Goal: Register for event/course

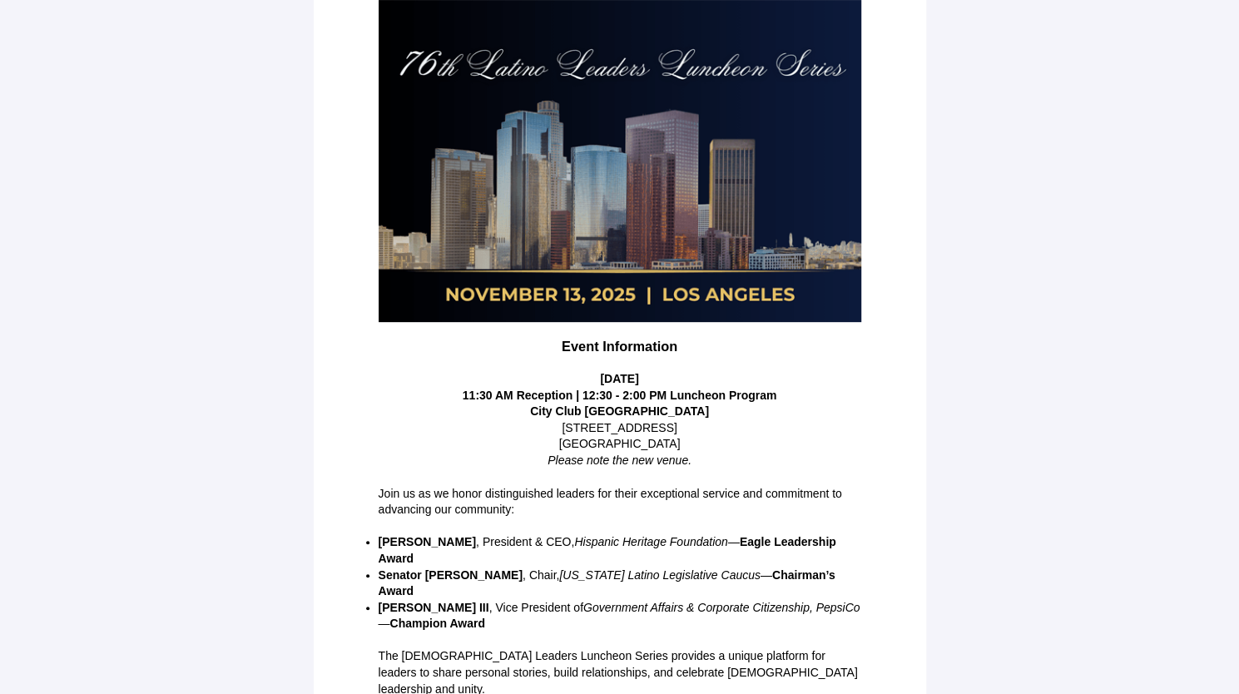
scroll to position [271, 0]
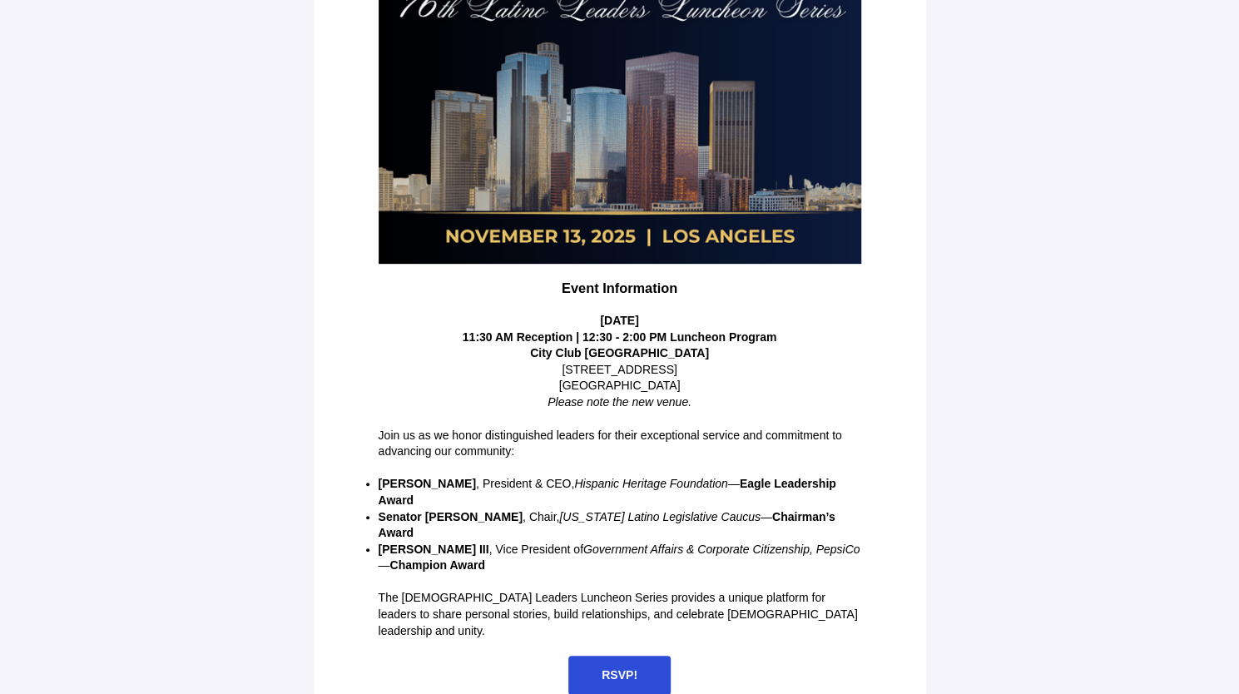
click at [628, 668] on span "RSVP!" at bounding box center [620, 674] width 36 height 13
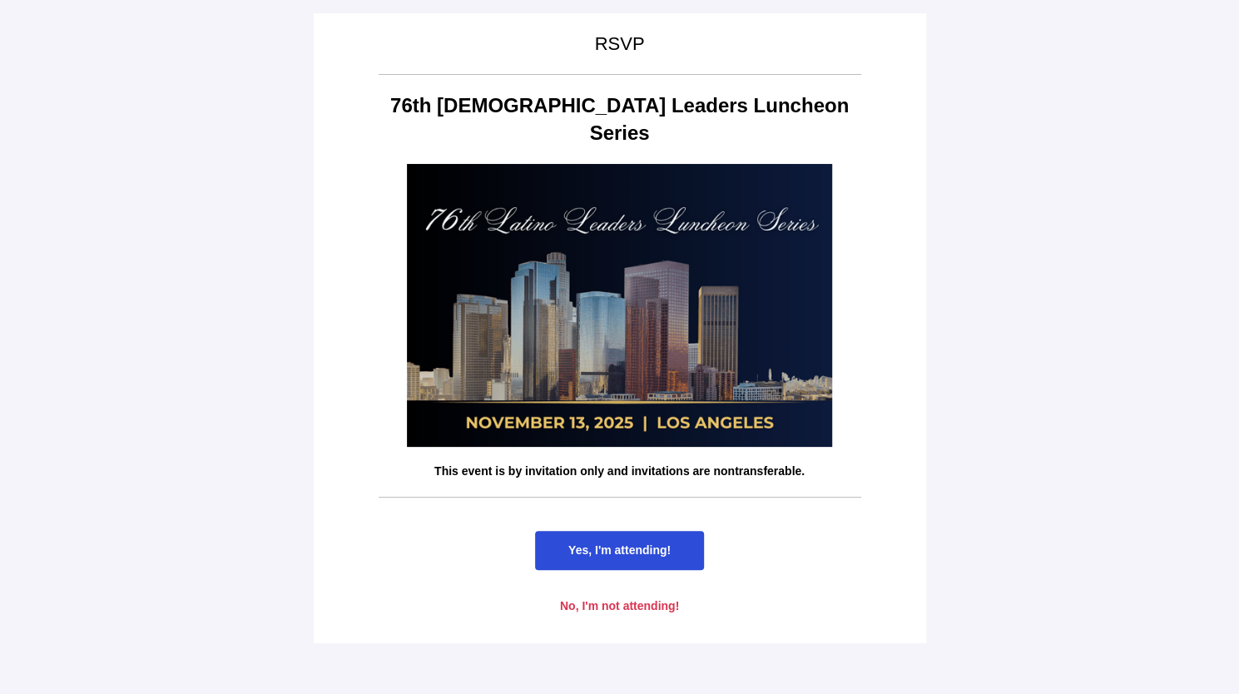
scroll to position [0, 0]
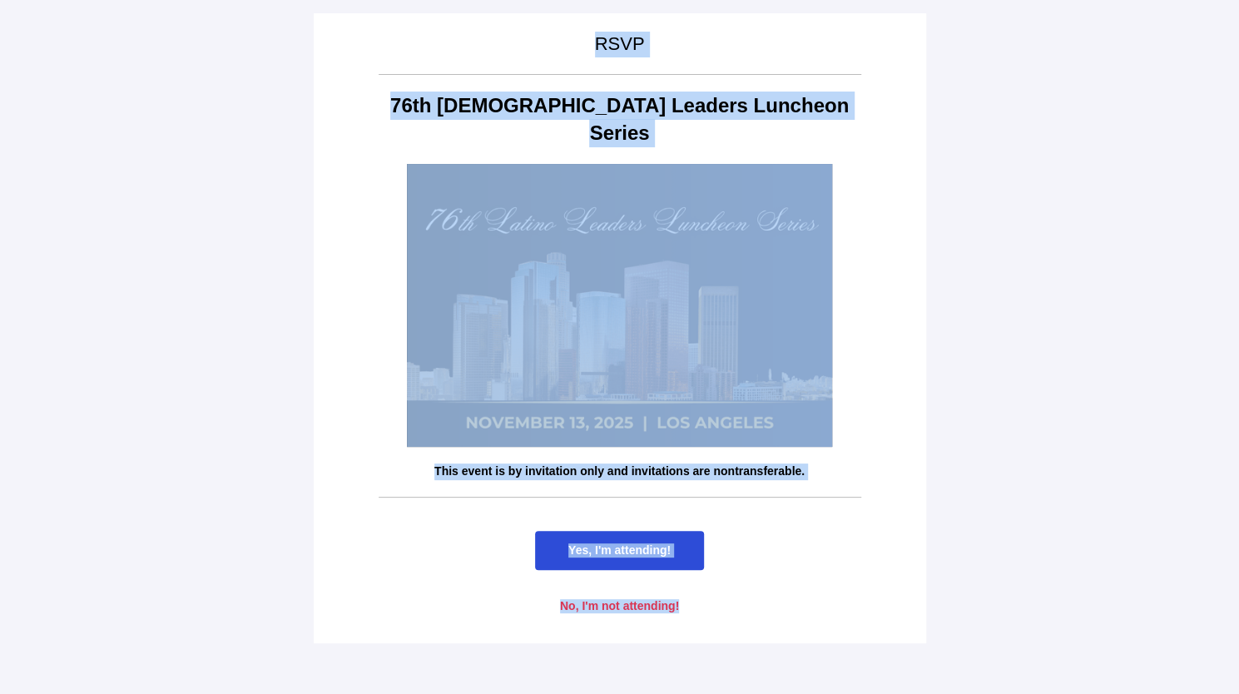
click at [628, 638] on main "RSVP 76th [DEMOGRAPHIC_DATA] Leaders Luncheon Series This event is by invitatio…" at bounding box center [619, 347] width 1239 height 694
click at [626, 544] on span "Yes, I'm attending!" at bounding box center [619, 550] width 102 height 13
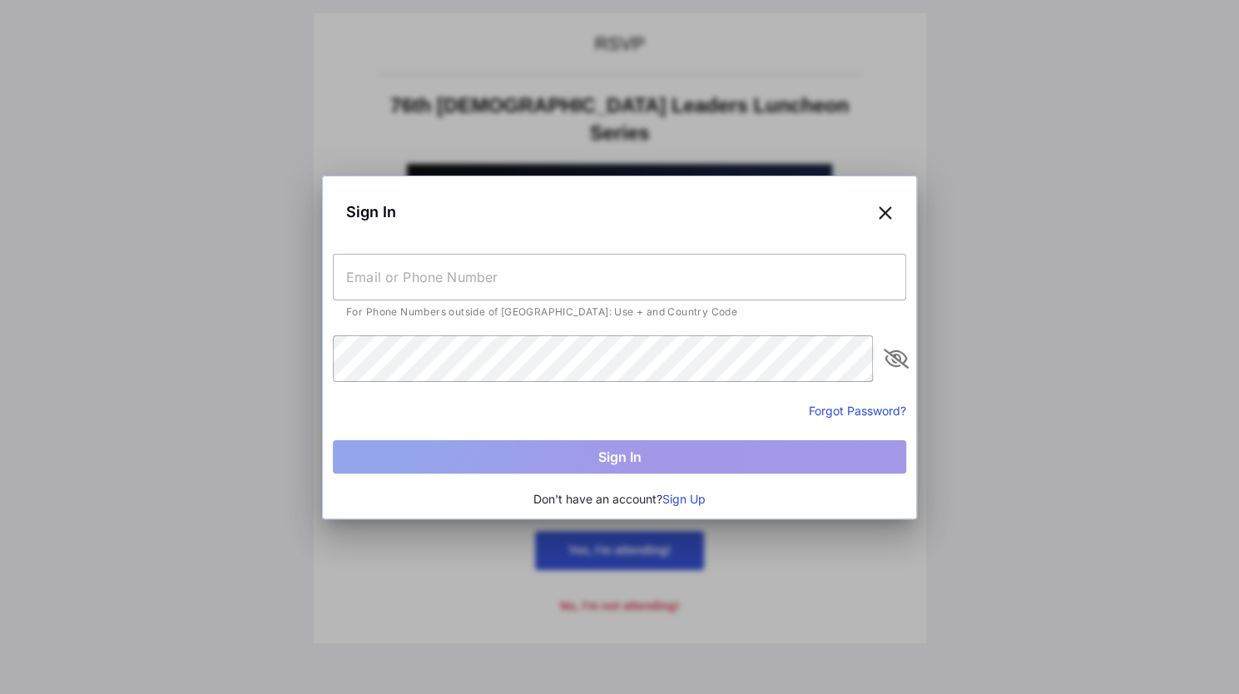
click at [445, 279] on input "text" at bounding box center [619, 277] width 573 height 47
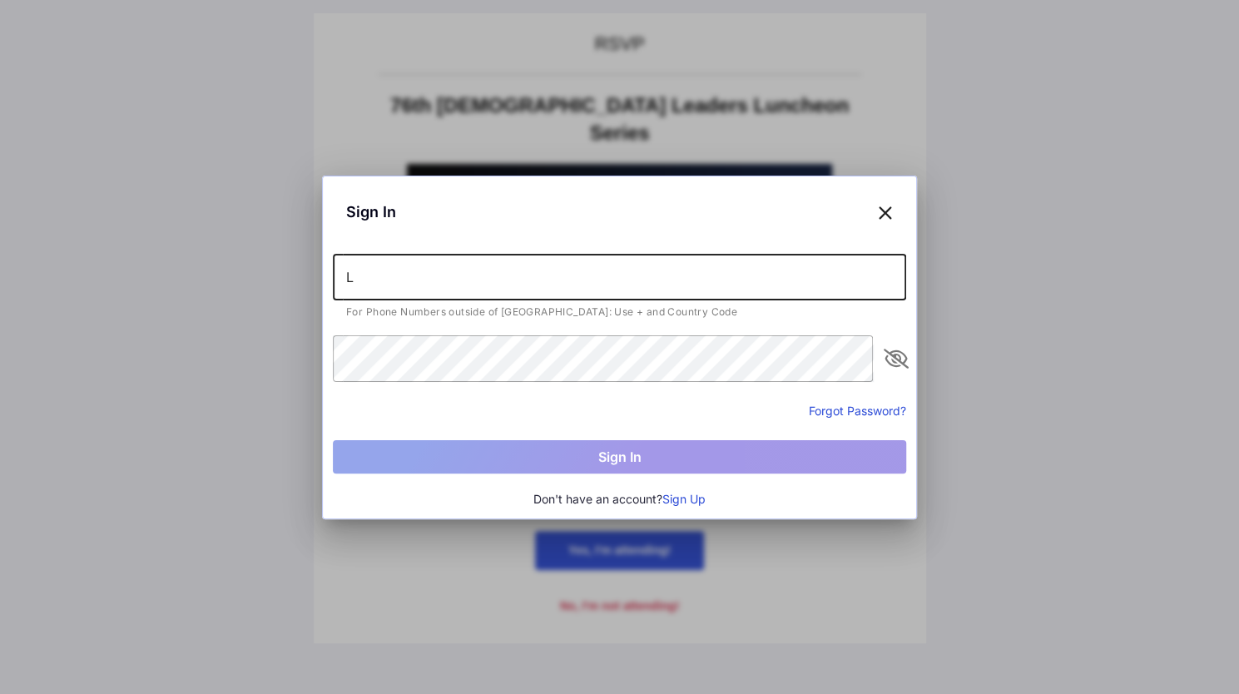
type input "[PERSON_NAME][EMAIL_ADDRESS][PERSON_NAME][DOMAIN_NAME]"
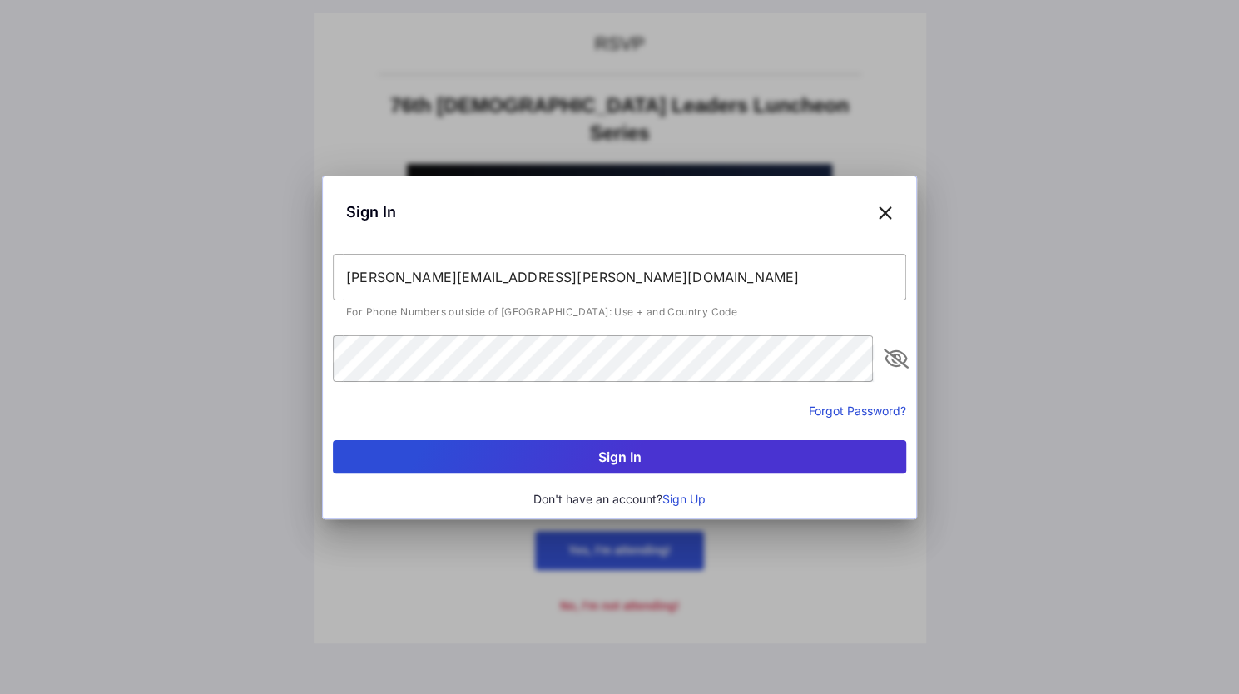
click at [682, 458] on button "Sign In" at bounding box center [619, 456] width 573 height 33
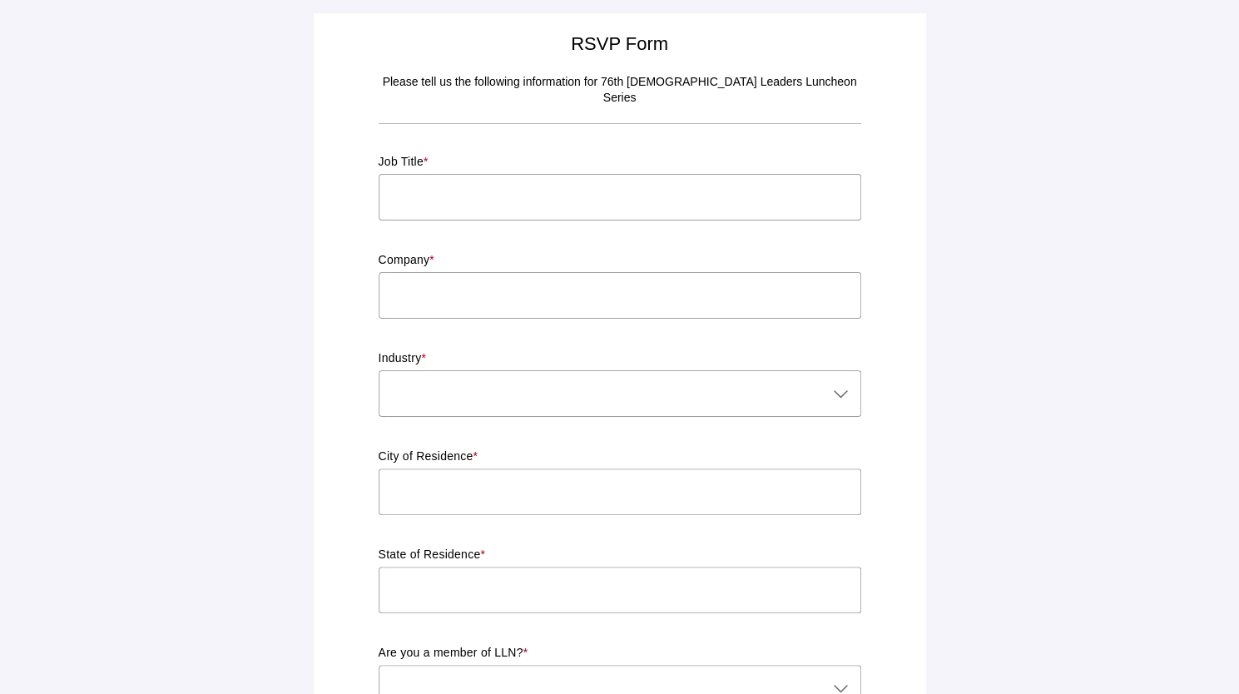
click at [444, 183] on input "text" at bounding box center [620, 197] width 483 height 47
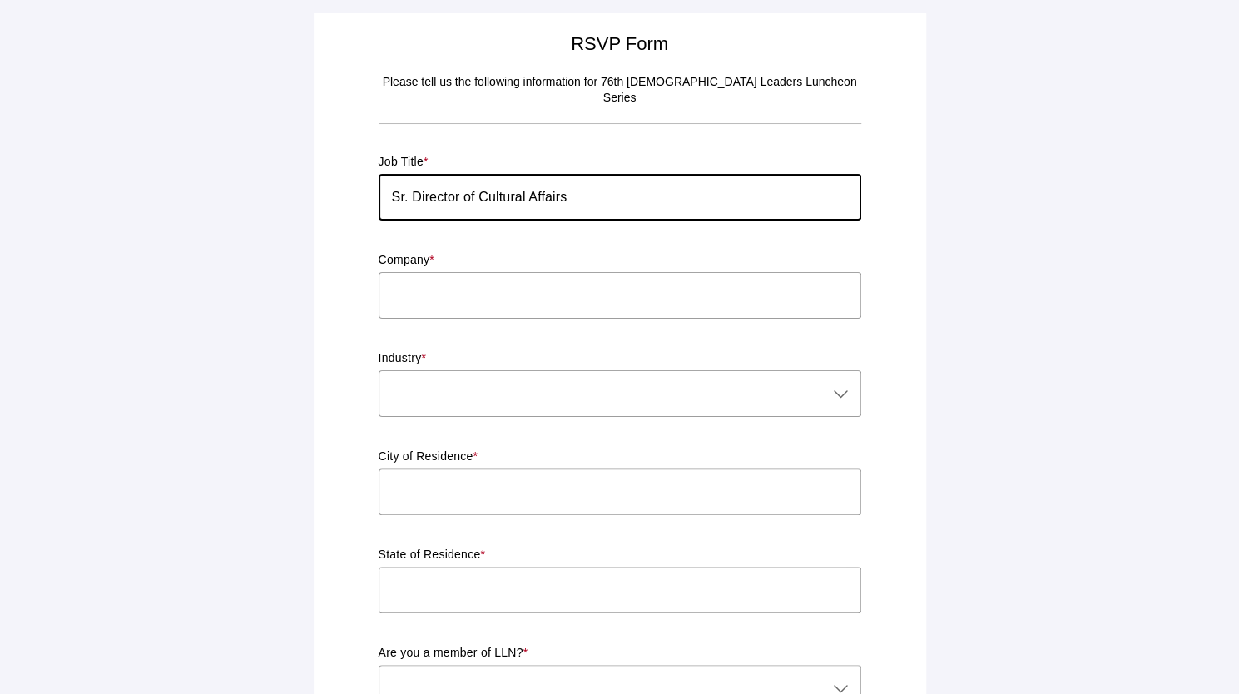
type input "Sr. Director of Cultural Affairs"
click at [494, 272] on input "text" at bounding box center [620, 295] width 483 height 47
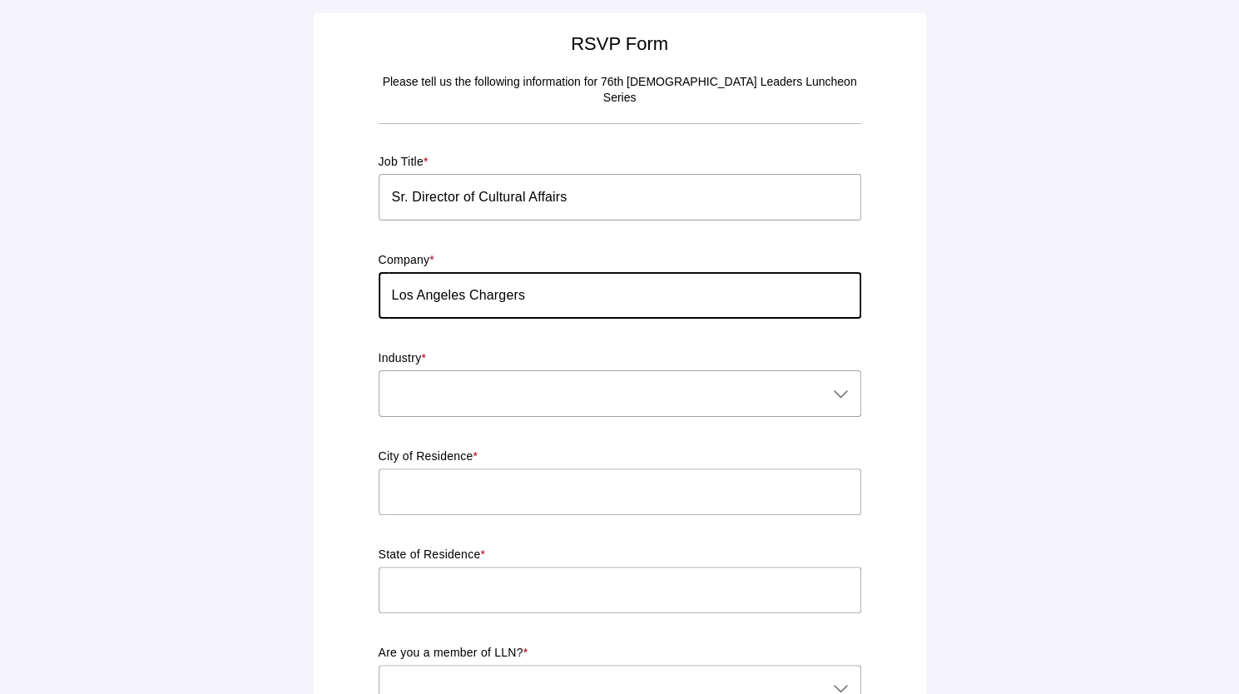
type input "Los Angeles Chargers"
click at [481, 375] on div at bounding box center [603, 393] width 449 height 47
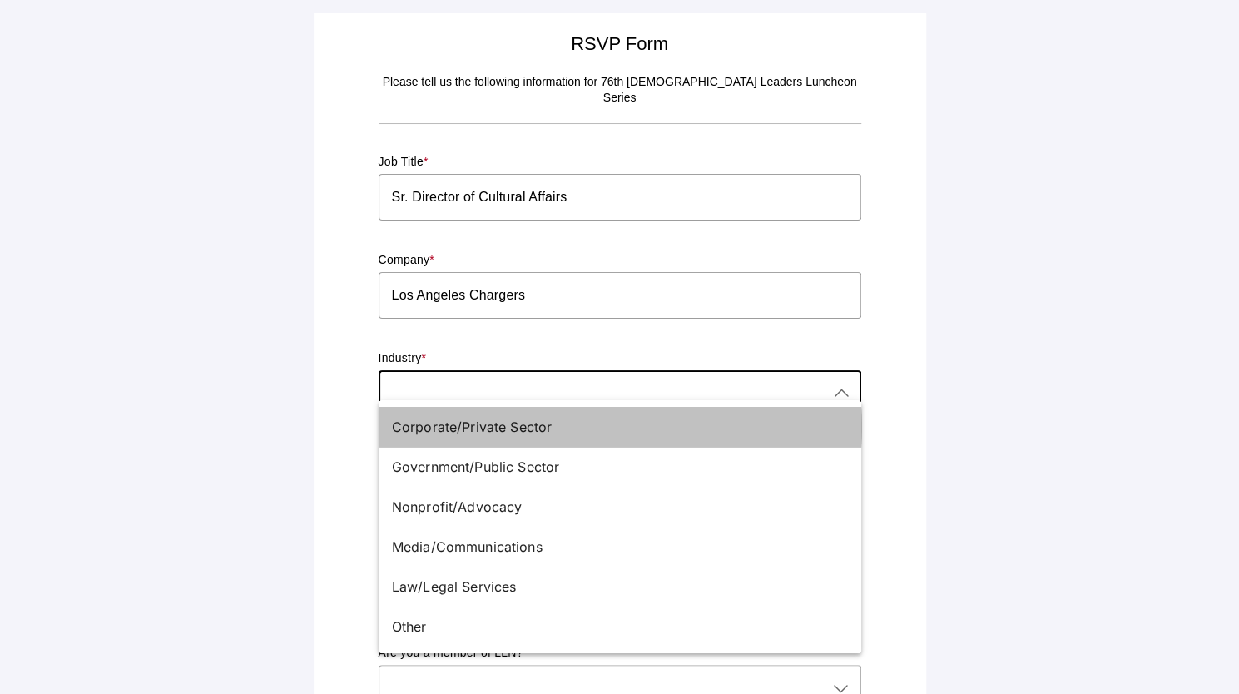
click at [456, 430] on div "Corporate/Private Sector" at bounding box center [613, 427] width 443 height 20
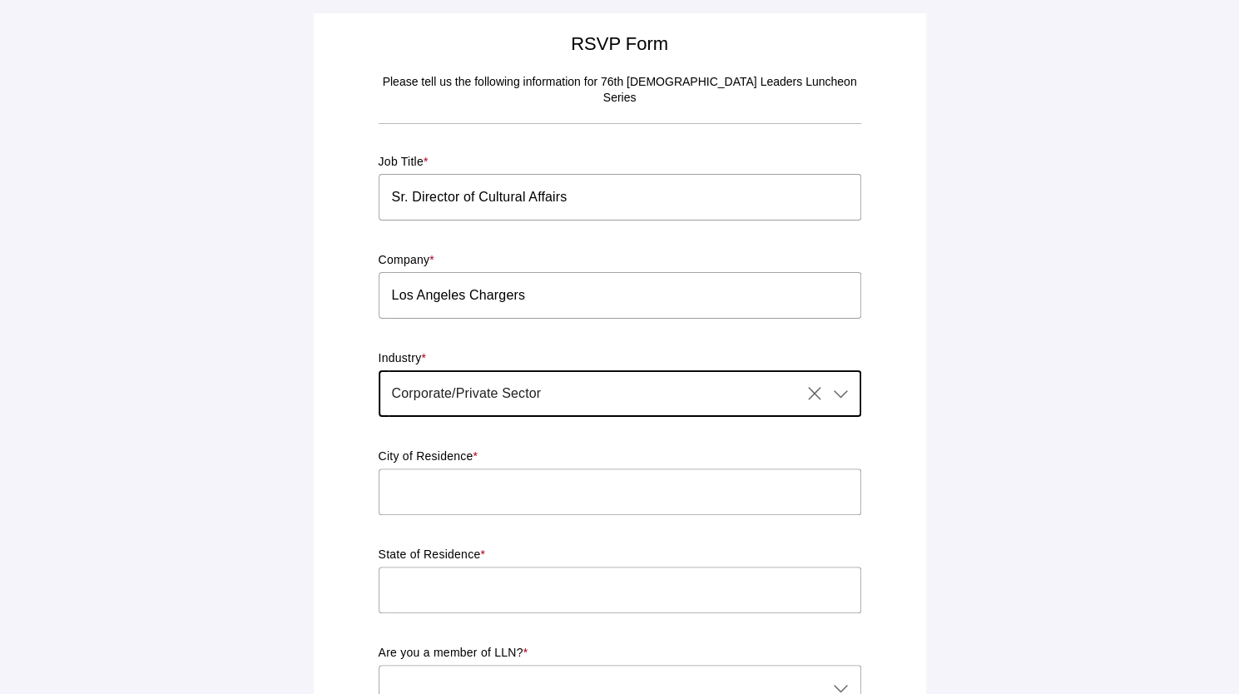
type input "Corporate/Private Sector"
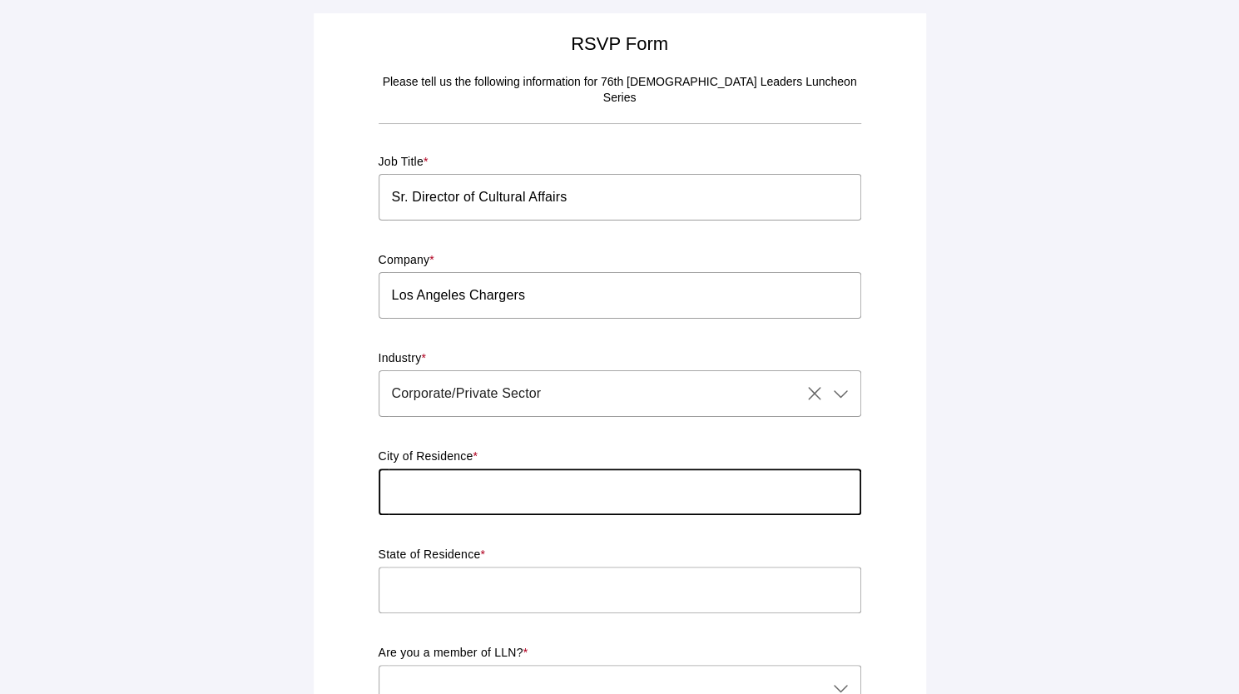
click at [446, 476] on input "text" at bounding box center [620, 492] width 483 height 47
type input "[GEOGRAPHIC_DATA]"
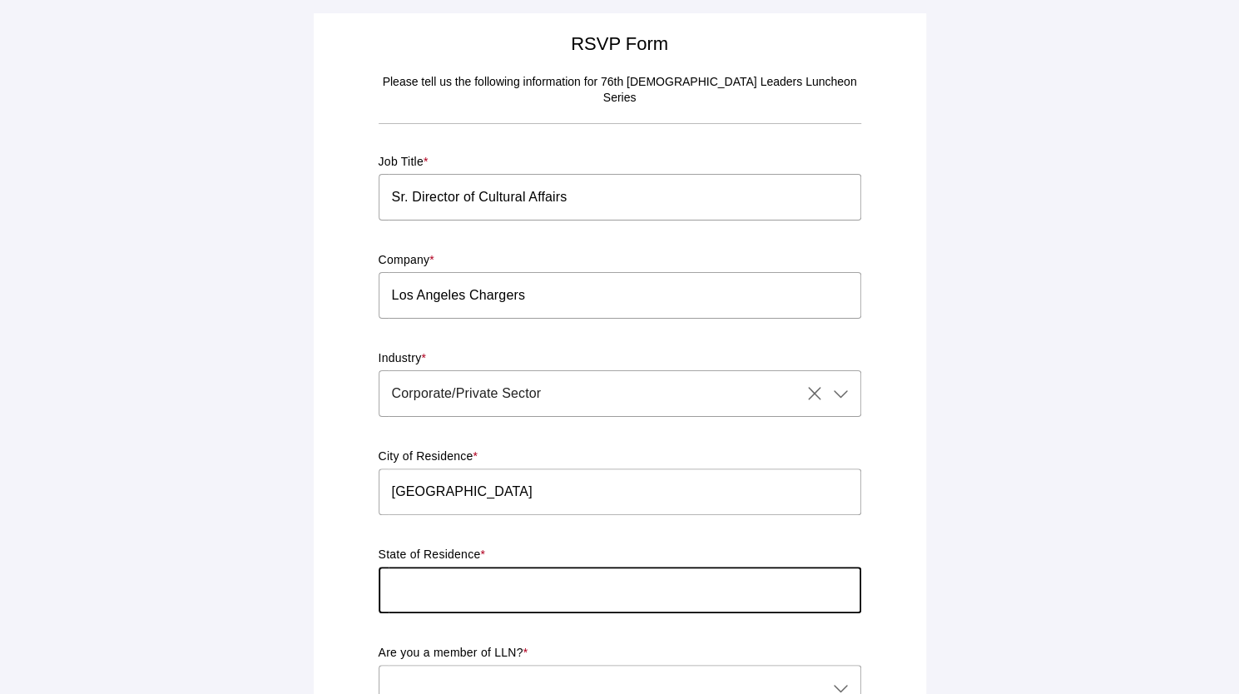
click at [473, 584] on input "text" at bounding box center [620, 590] width 483 height 47
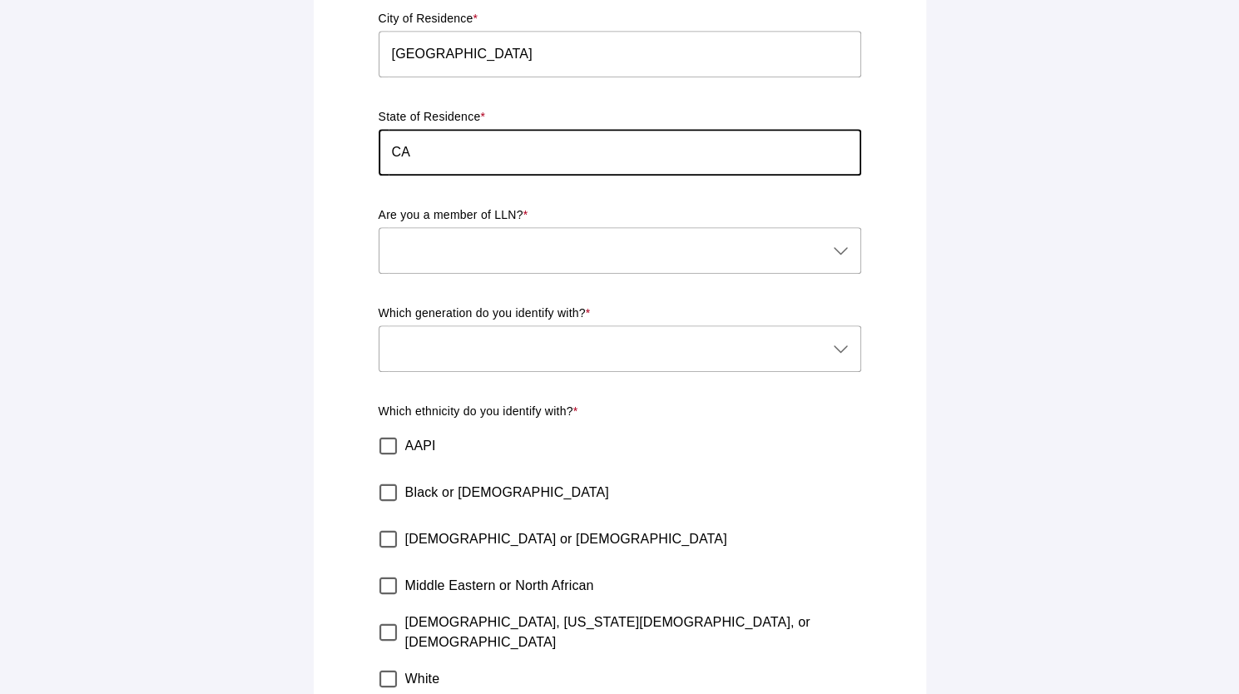
scroll to position [438, 0]
type input "CA"
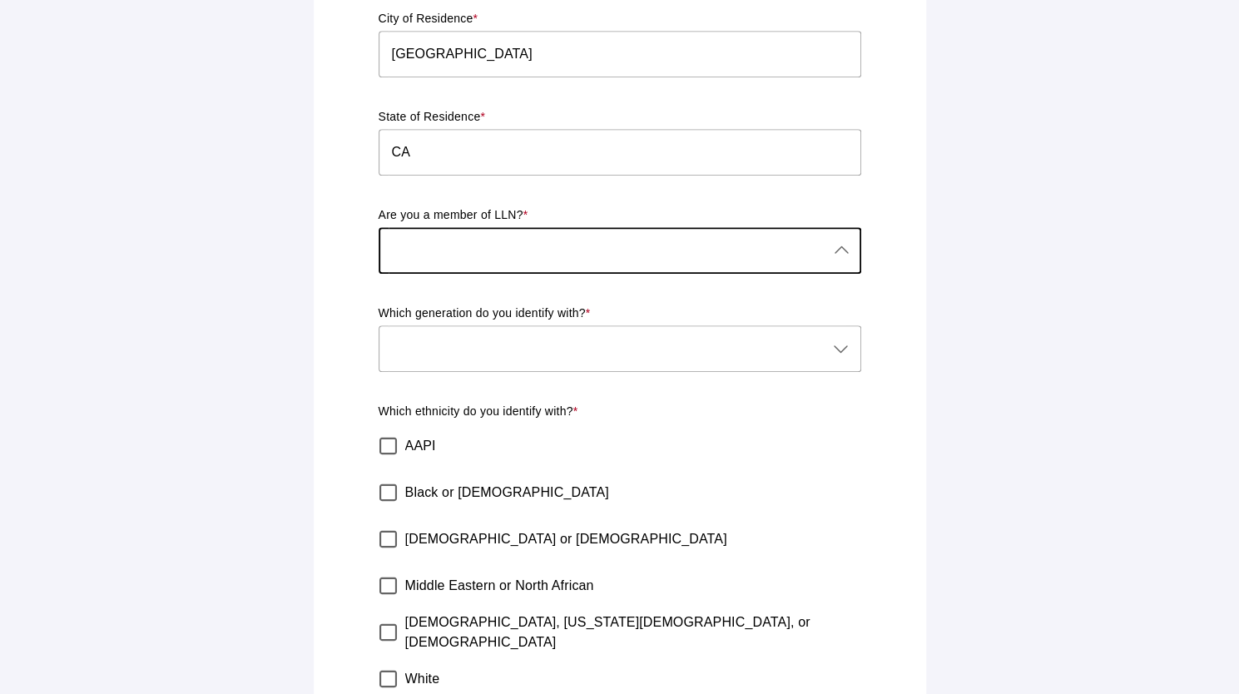
click at [508, 233] on div at bounding box center [603, 250] width 449 height 47
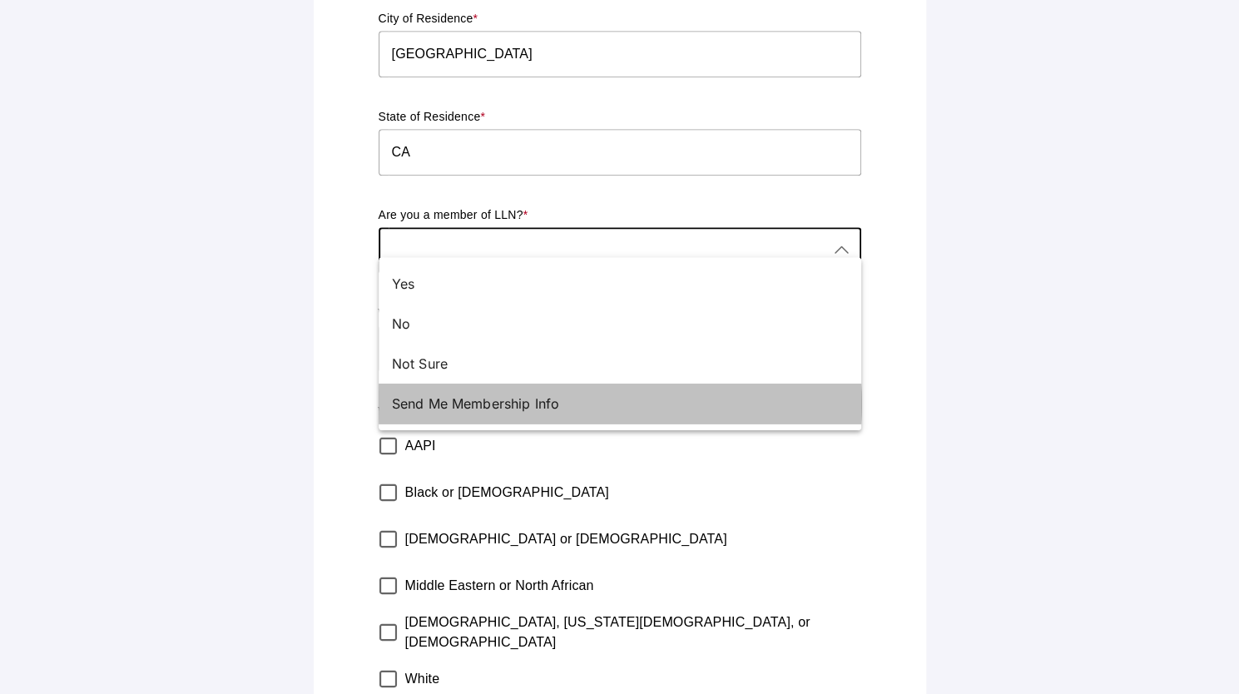
click at [499, 394] on div "Send Me Membership Info" at bounding box center [613, 404] width 443 height 20
type input "Send Me Membership Info"
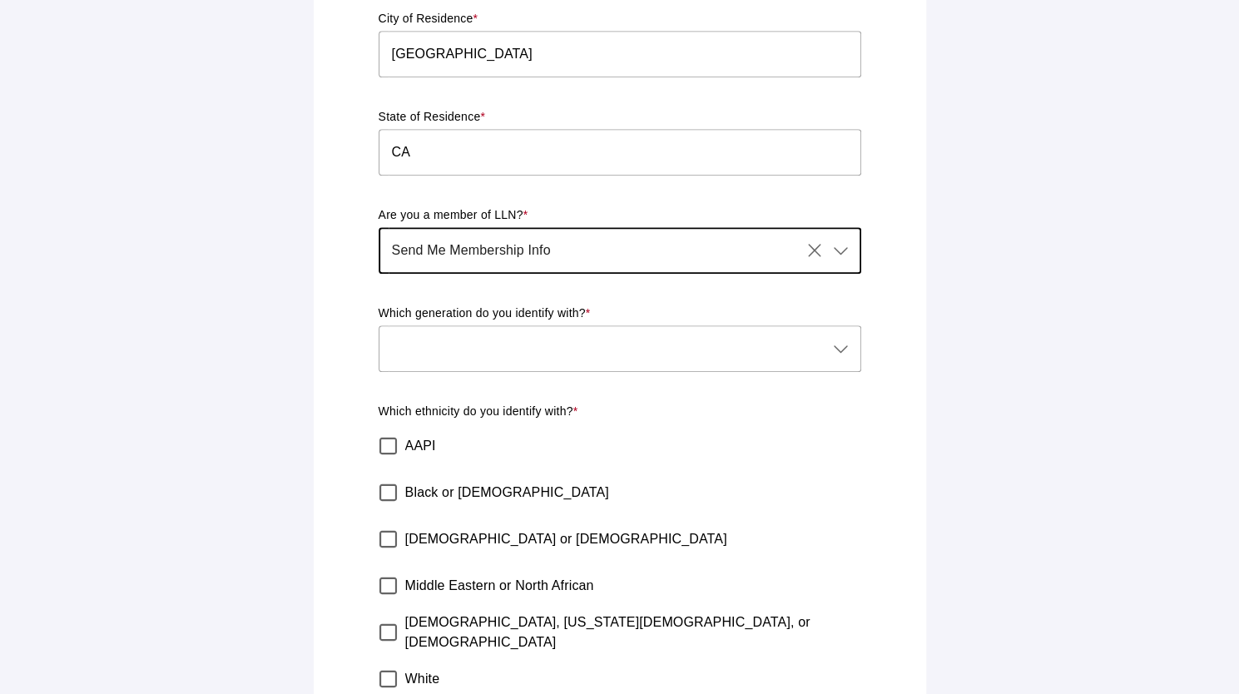
click at [454, 325] on div at bounding box center [603, 348] width 449 height 47
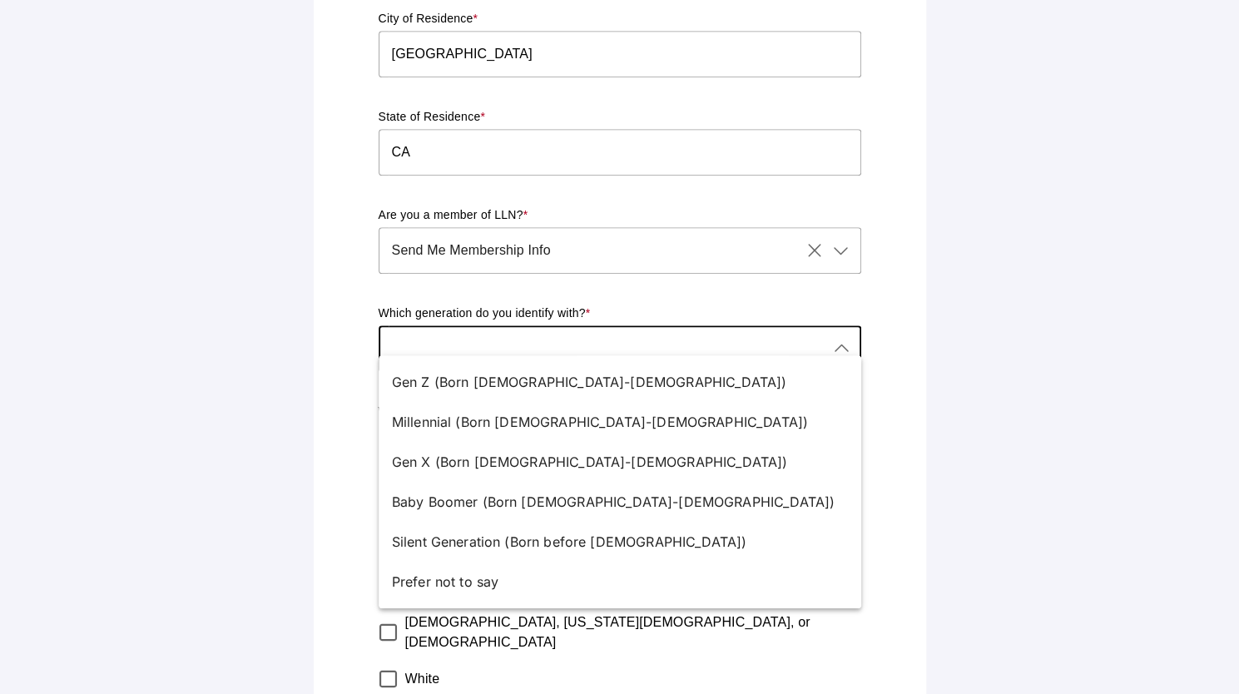
drag, startPoint x: 425, startPoint y: 510, endPoint x: 310, endPoint y: 511, distance: 114.9
click at [310, 511] on body "RSVP Form Please tell us the following information for 76th [DEMOGRAPHIC_DATA] …" at bounding box center [619, 199] width 1239 height 1274
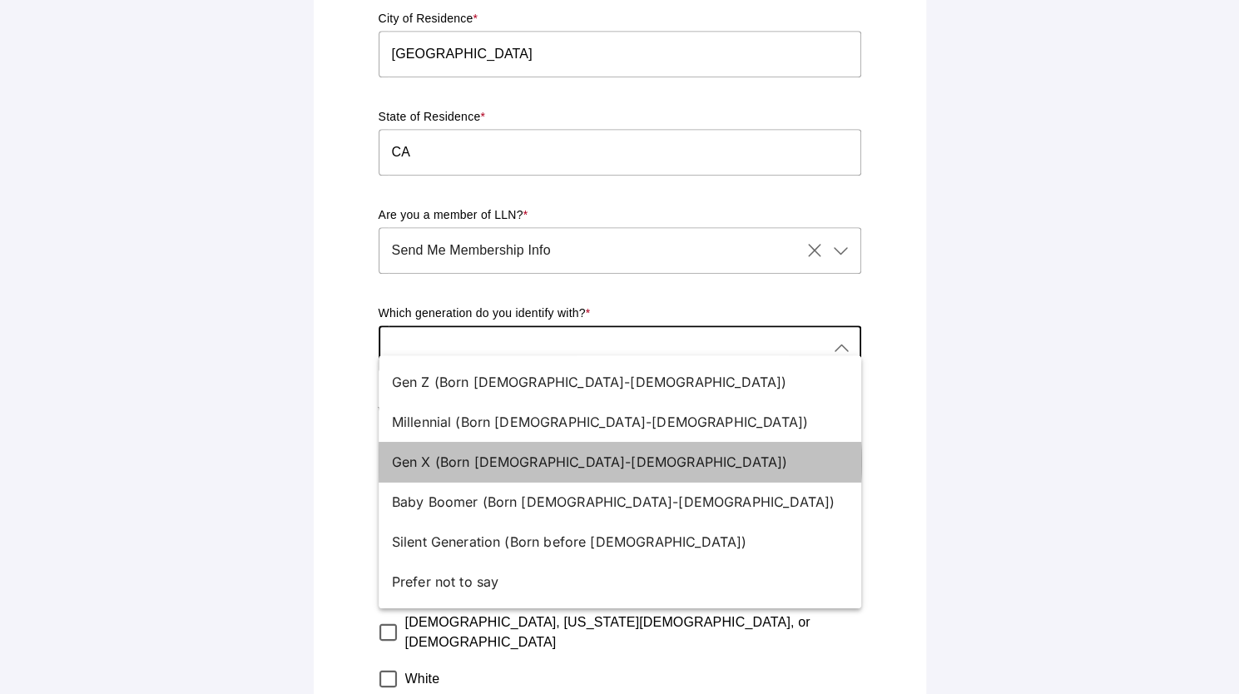
click at [456, 467] on div "Gen X (Born [DEMOGRAPHIC_DATA]-[DEMOGRAPHIC_DATA])" at bounding box center [613, 462] width 443 height 20
type input "Gen X (Born [DEMOGRAPHIC_DATA]-[DEMOGRAPHIC_DATA])"
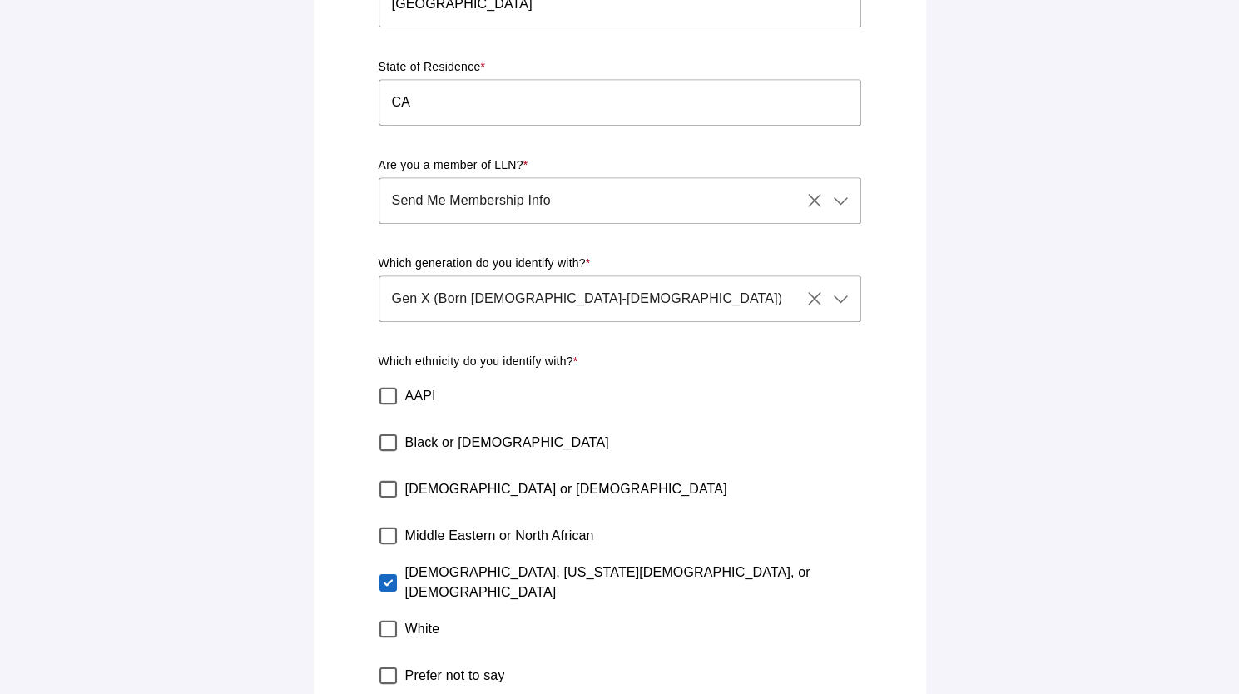
scroll to position [563, 0]
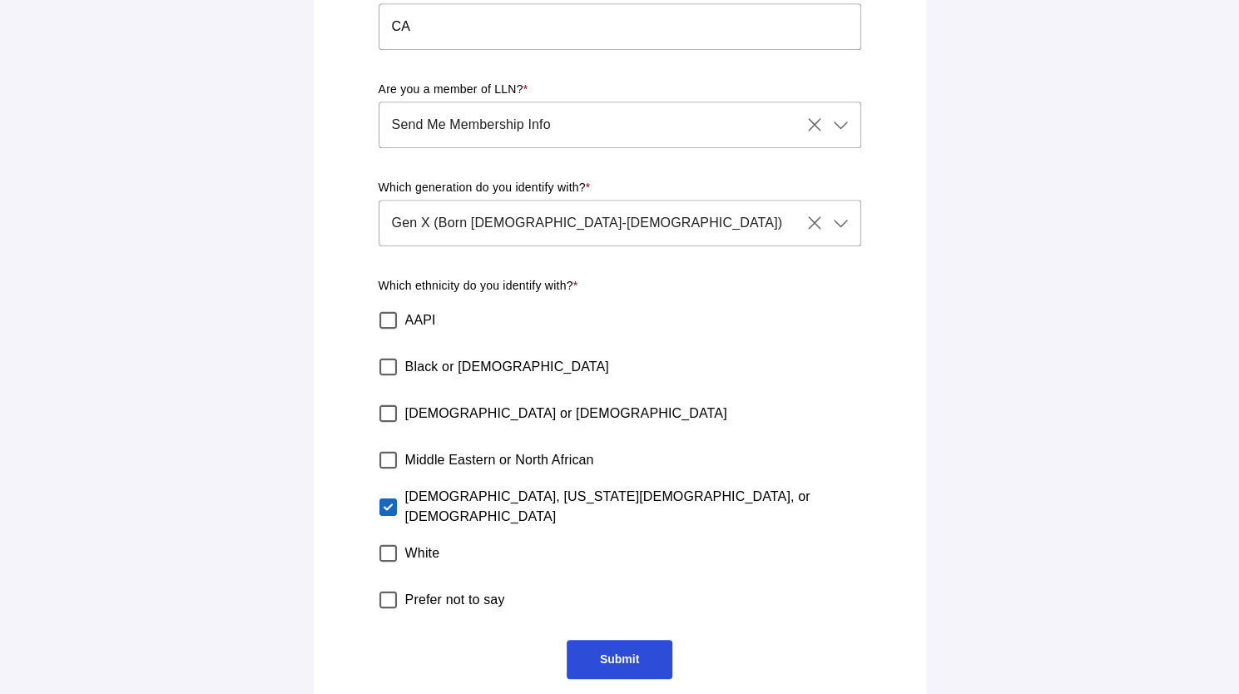
click at [636, 653] on span "Submit" at bounding box center [619, 659] width 39 height 13
